Goal: Task Accomplishment & Management: Manage account settings

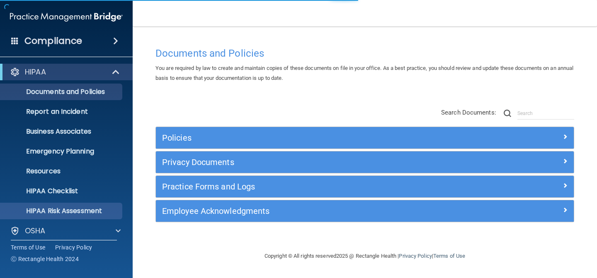
scroll to position [65, 0]
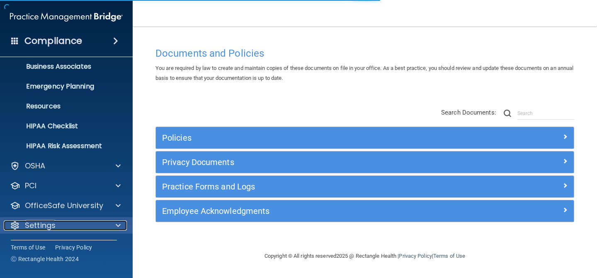
click at [76, 222] on div "Settings" at bounding box center [55, 226] width 103 height 10
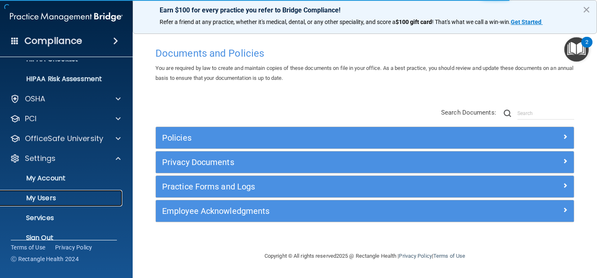
click at [63, 197] on p "My Users" at bounding box center [61, 198] width 113 height 8
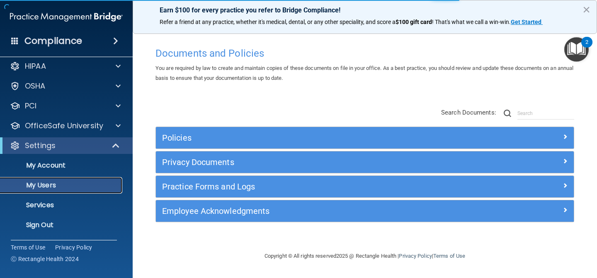
scroll to position [6, 0]
select select "20"
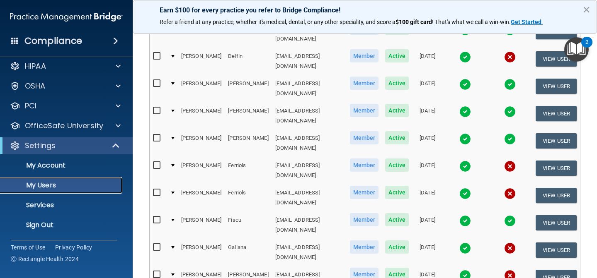
scroll to position [405, 0]
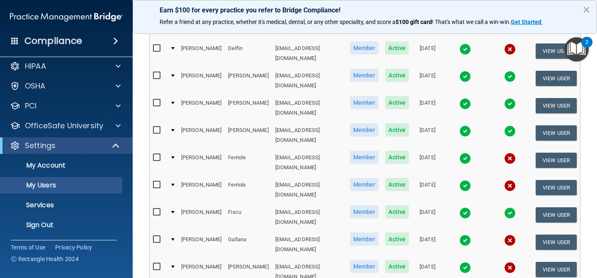
select select "20"
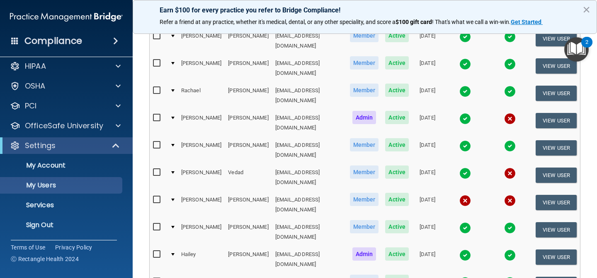
scroll to position [280, 0]
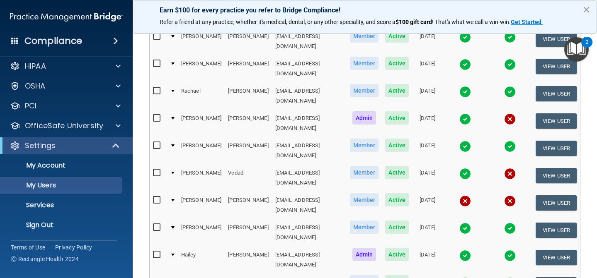
select select "20"
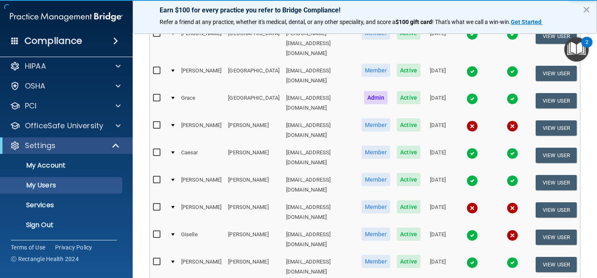
scroll to position [254, 0]
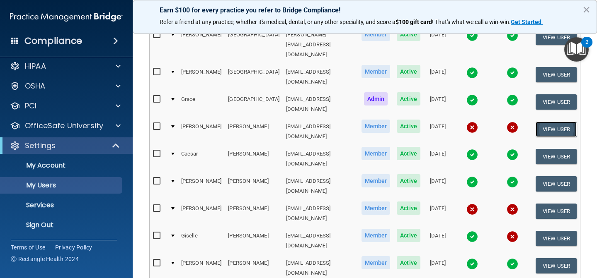
click at [542, 122] on button "View User" at bounding box center [555, 129] width 41 height 15
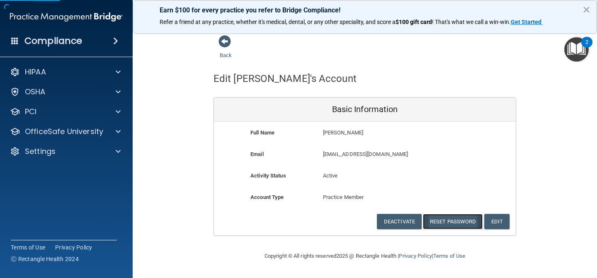
click at [440, 222] on button "Reset Password" at bounding box center [453, 221] width 60 height 15
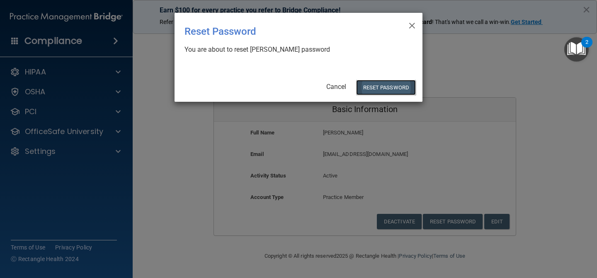
click at [380, 89] on button "Reset Password" at bounding box center [386, 87] width 60 height 15
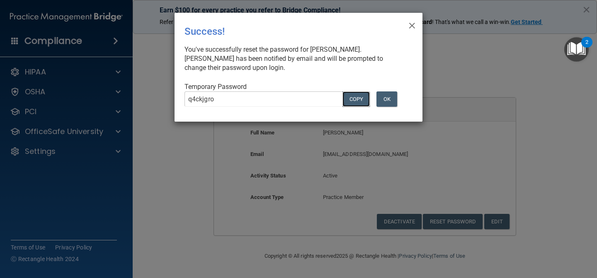
click at [351, 99] on button "COPY" at bounding box center [355, 99] width 27 height 15
click at [410, 26] on span "×" at bounding box center [411, 24] width 7 height 17
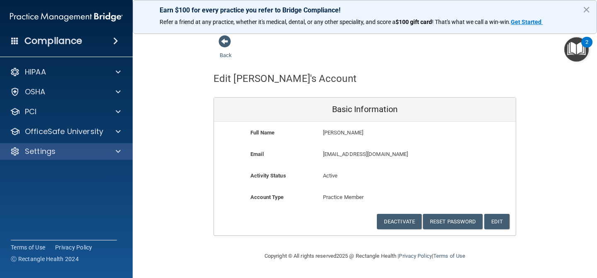
click at [76, 159] on div "Settings" at bounding box center [66, 151] width 133 height 17
click at [69, 154] on div "Settings" at bounding box center [55, 152] width 103 height 10
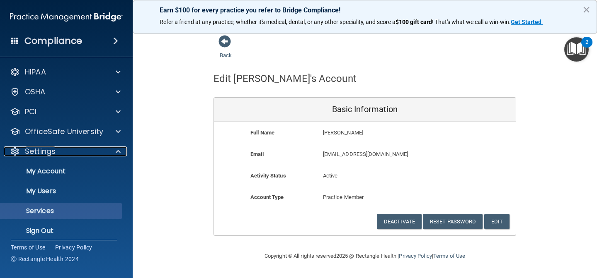
scroll to position [6, 0]
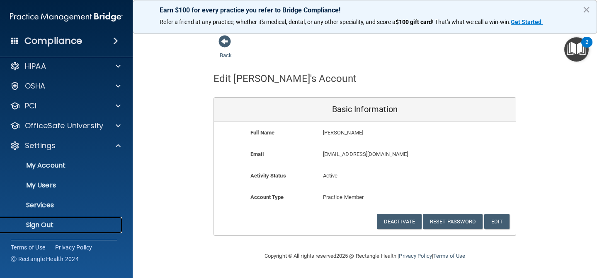
click at [62, 225] on p "Sign Out" at bounding box center [61, 225] width 113 height 8
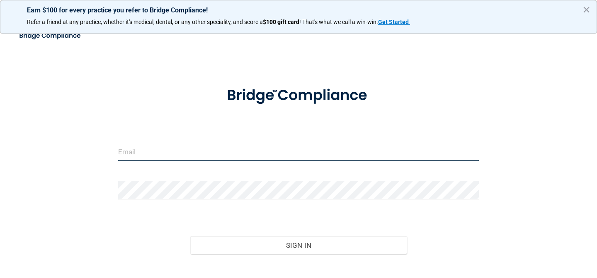
click at [161, 152] on input "email" at bounding box center [298, 152] width 360 height 19
type input "[EMAIL_ADDRESS][DOMAIN_NAME]"
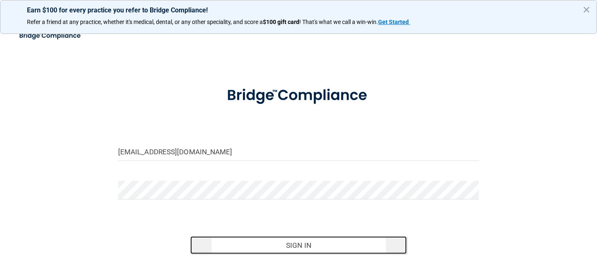
click at [310, 252] on button "Sign In" at bounding box center [298, 246] width 216 height 18
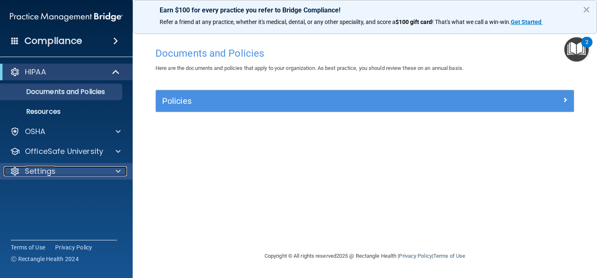
click at [104, 173] on div "Settings" at bounding box center [55, 172] width 103 height 10
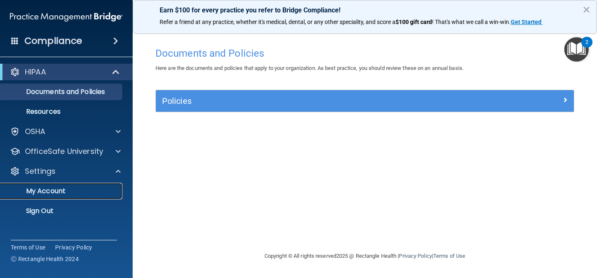
click at [87, 193] on p "My Account" at bounding box center [61, 191] width 113 height 8
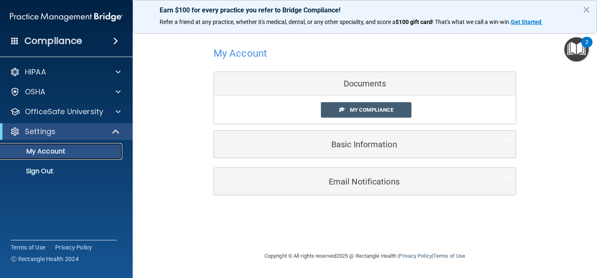
click at [80, 152] on p "My Account" at bounding box center [61, 151] width 113 height 8
click at [584, 10] on button "×" at bounding box center [586, 9] width 8 height 13
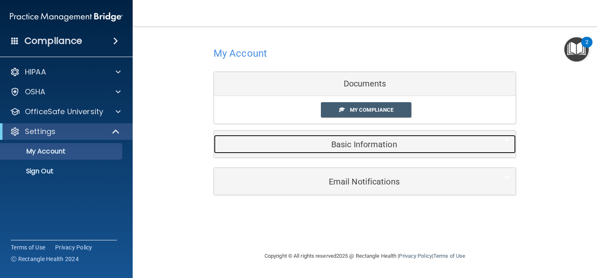
click at [378, 145] on h5 "Basic Information" at bounding box center [352, 144] width 264 height 9
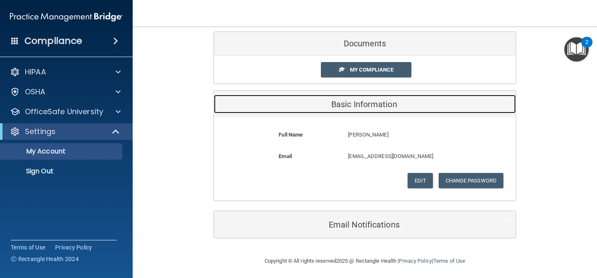
scroll to position [39, 0]
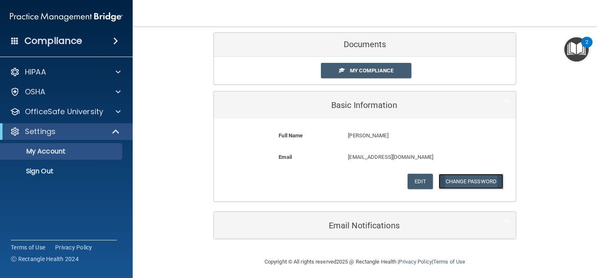
click at [454, 184] on button "Change Password" at bounding box center [470, 181] width 65 height 15
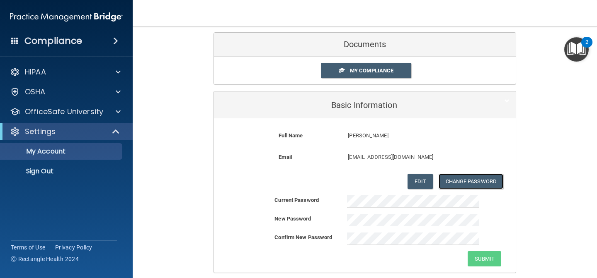
scroll to position [82, 0]
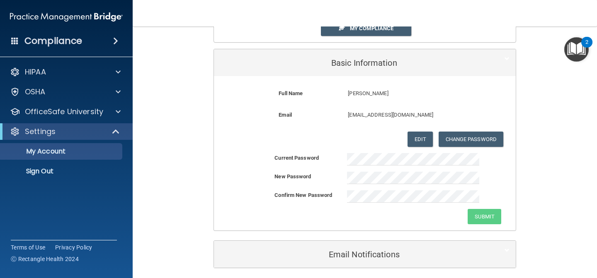
click at [331, 177] on div "New Password" at bounding box center [304, 177] width 73 height 10
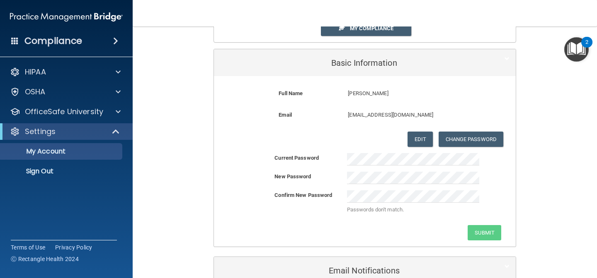
click at [312, 213] on div "Confirm New Password Passwords don't match." at bounding box center [365, 205] width 302 height 29
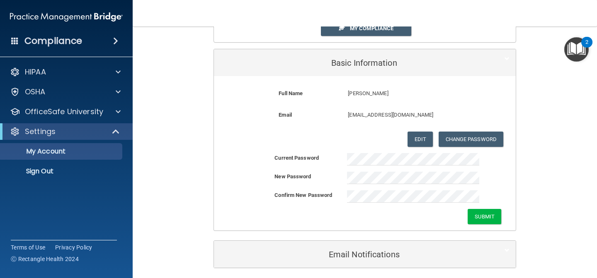
click at [287, 207] on div "Current Password New Password Confirm New Password Submit" at bounding box center [365, 188] width 302 height 71
click at [490, 222] on button "Submit" at bounding box center [484, 216] width 34 height 15
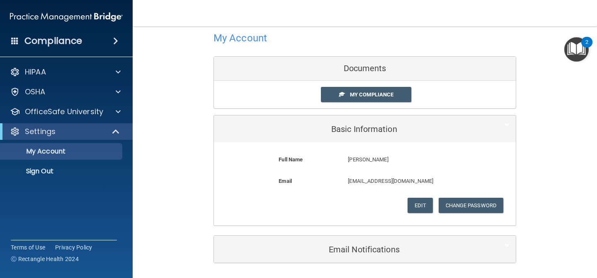
scroll to position [15, 0]
